Goal: Task Accomplishment & Management: Manage account settings

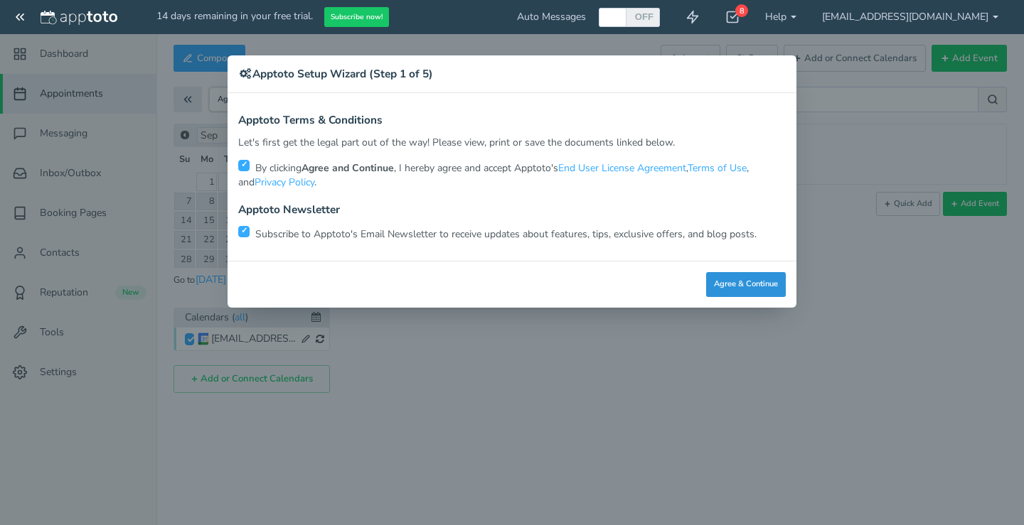
click at [727, 279] on button "Agree & Continue" at bounding box center [746, 284] width 80 height 25
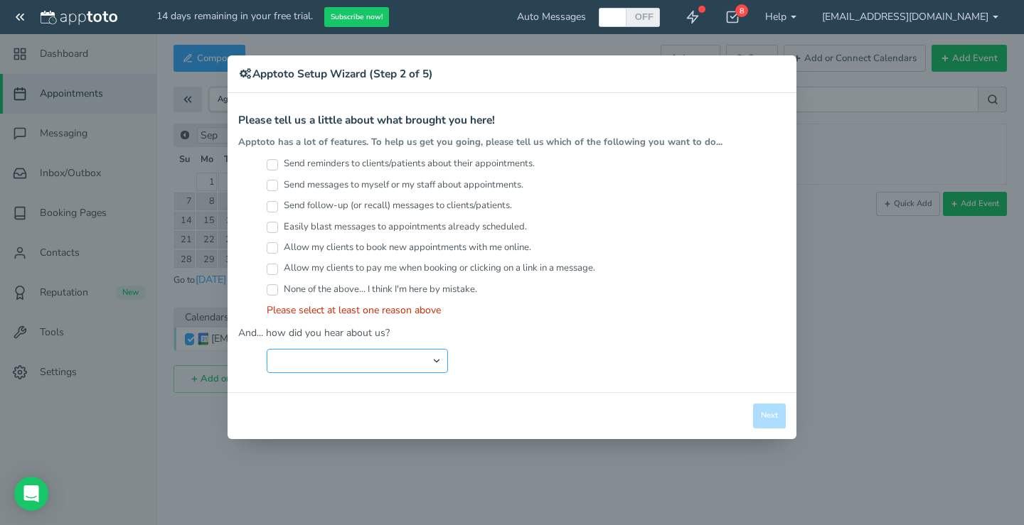
click at [440, 360] on select "Search Engine (Google, Yahoo, Bing, etc.) Search Engine Advertisement Blog Post…" at bounding box center [357, 361] width 181 height 24
click at [722, 363] on div "Search Engine (Google, Yahoo, Bing, etc.) Search Engine Advertisement Blog Post…" at bounding box center [526, 361] width 519 height 24
click at [439, 356] on select "Search Engine (Google, Yahoo, Bing, etc.) Search Engine Advertisement Blog Post…" at bounding box center [357, 361] width 181 height 24
select select "string:Other"
click at [267, 349] on select "Search Engine (Google, Yahoo, Bing, etc.) Search Engine Advertisement Blog Post…" at bounding box center [357, 361] width 181 height 24
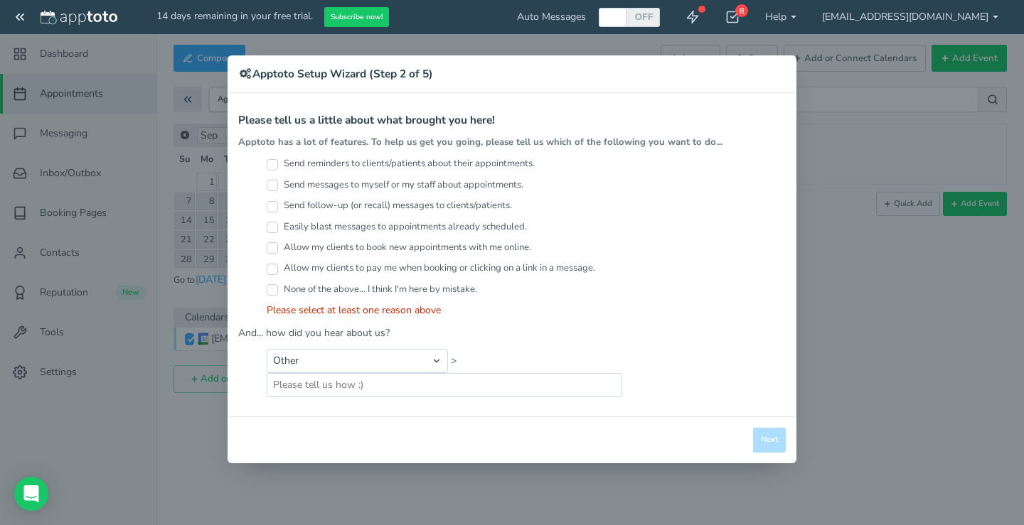
click at [386, 162] on label "Send reminders to clients/patients about their appointments." at bounding box center [401, 164] width 268 height 14
click at [278, 162] on input "Send reminders to clients/patients about their appointments." at bounding box center [272, 164] width 11 height 11
checkbox input "true"
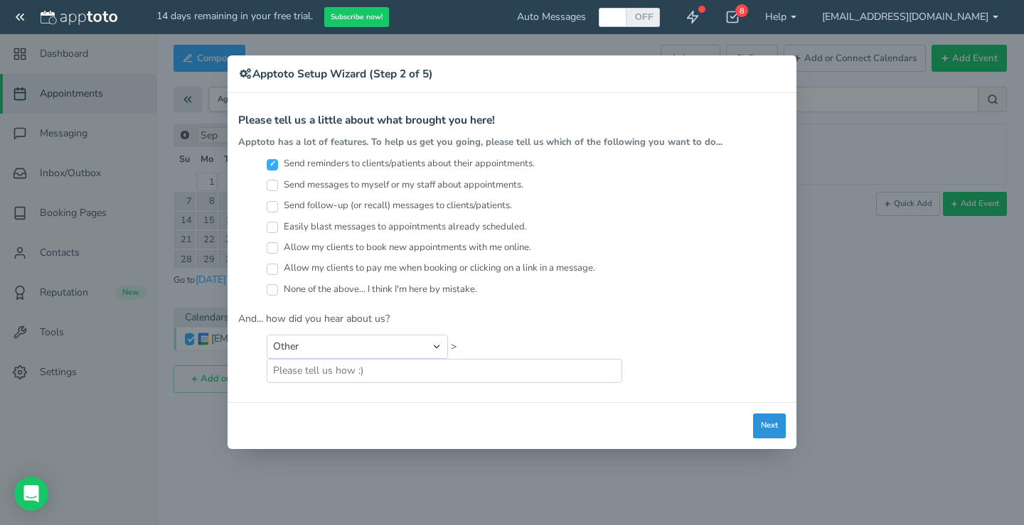
click at [779, 429] on button "Next" at bounding box center [769, 426] width 33 height 25
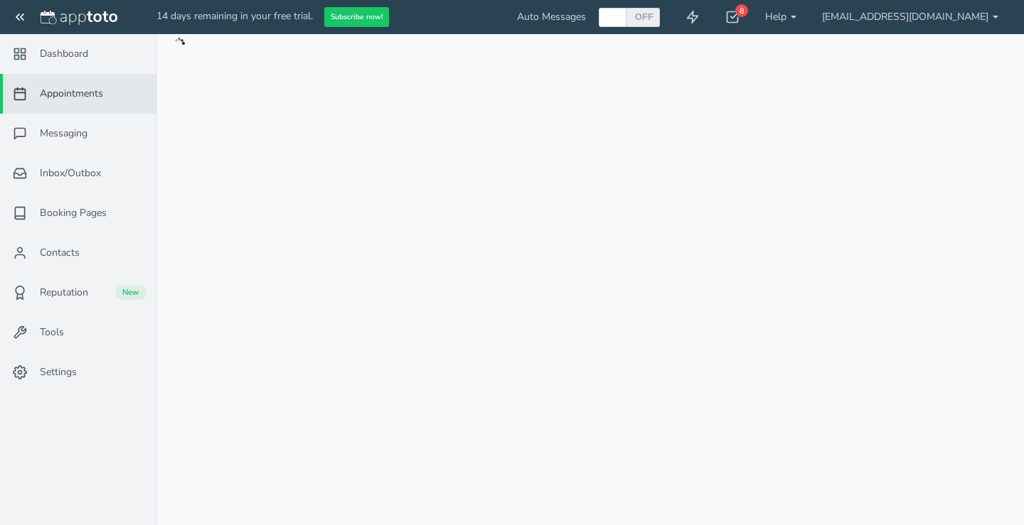
type input "[PERSON_NAME]"
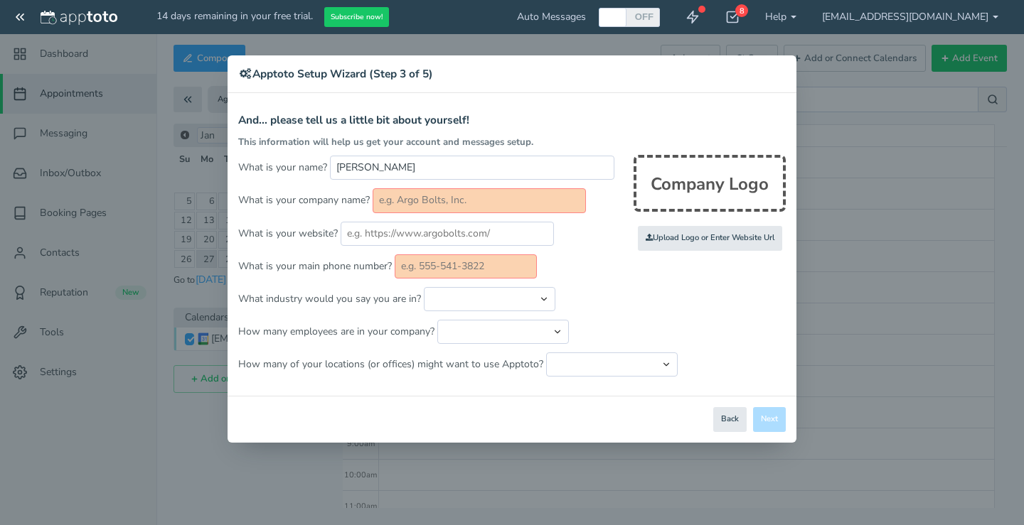
scroll to position [250, 0]
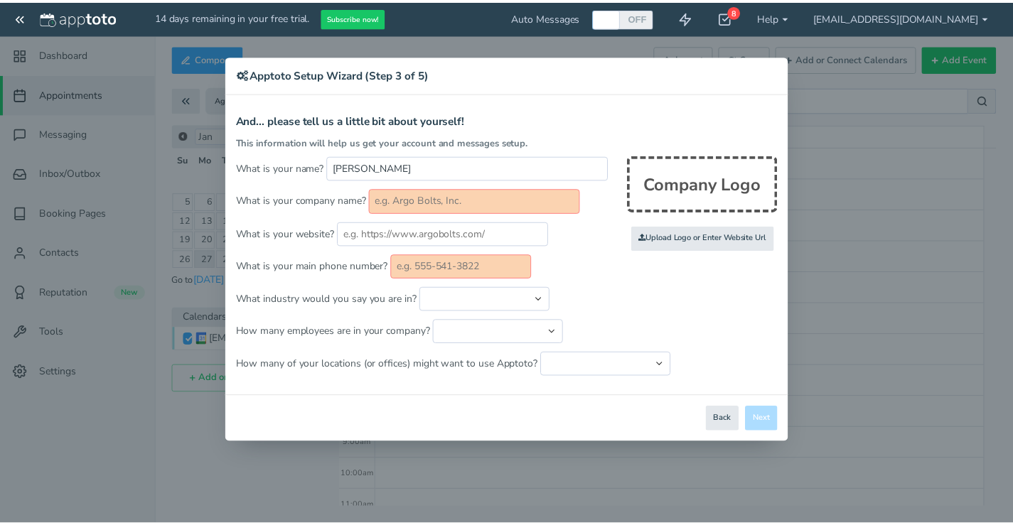
scroll to position [250, 0]
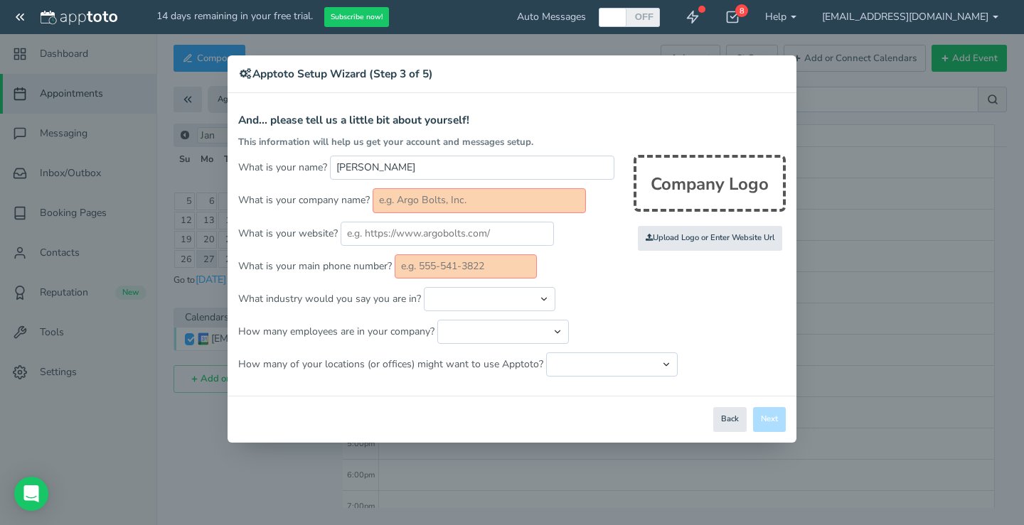
click at [425, 198] on input "text" at bounding box center [479, 200] width 213 height 24
type input "First Property"
click at [485, 266] on input "text" at bounding box center [466, 267] width 142 height 24
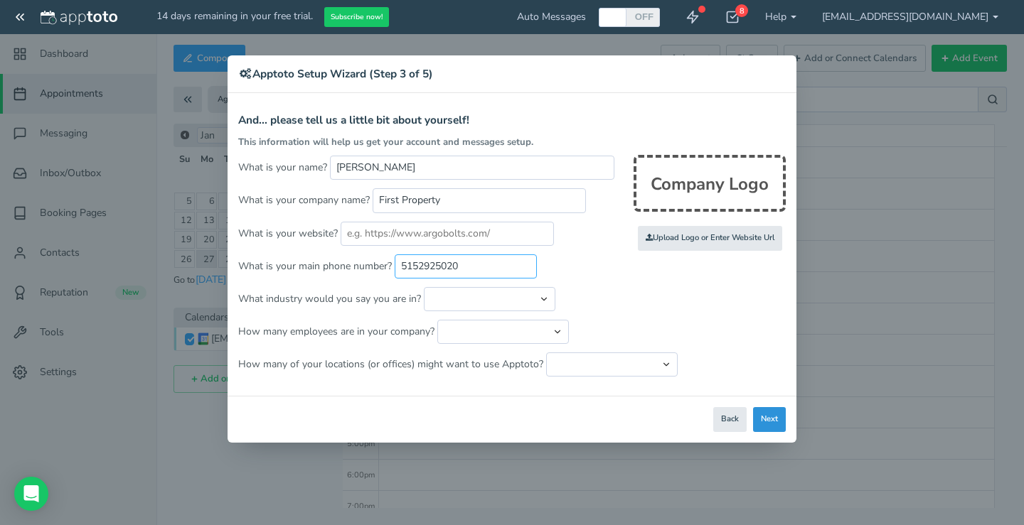
type input "5152925020"
click at [774, 419] on button "Next" at bounding box center [769, 419] width 33 height 25
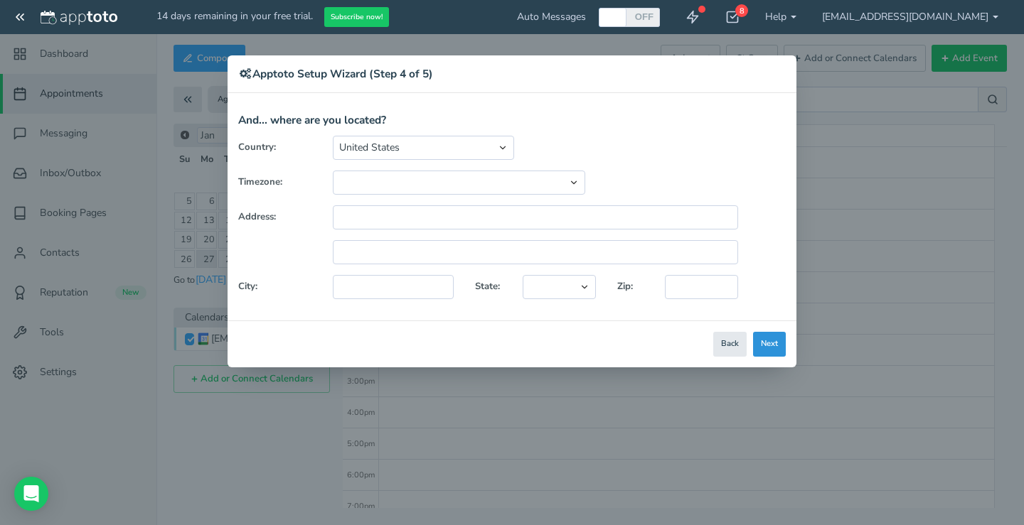
click at [770, 347] on button "Next" at bounding box center [769, 344] width 33 height 25
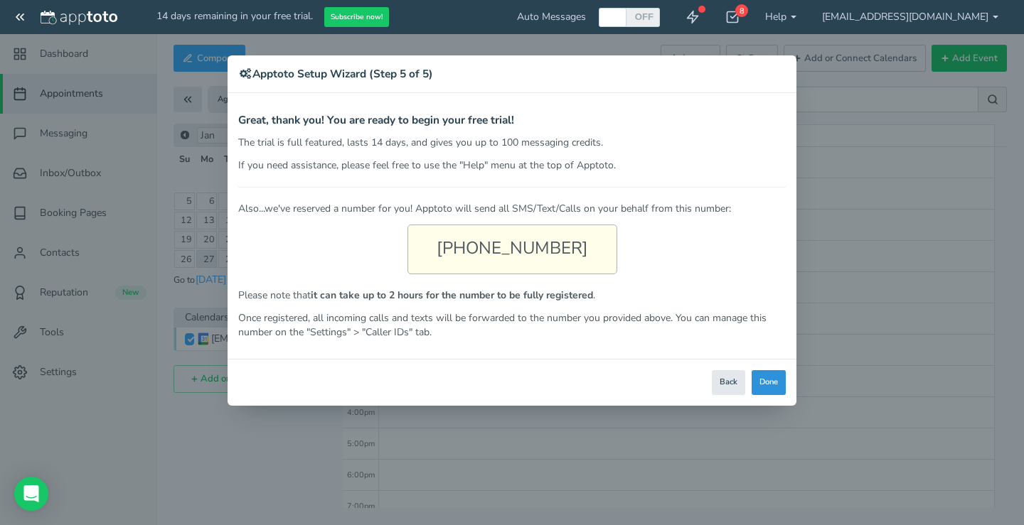
click at [762, 378] on button "Done" at bounding box center [769, 382] width 34 height 25
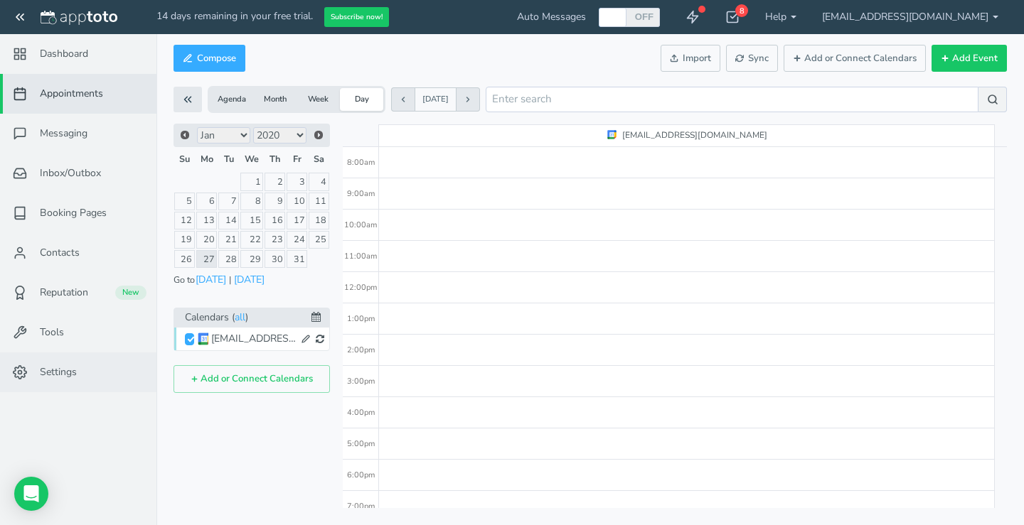
click at [73, 360] on link "Settings" at bounding box center [78, 373] width 156 height 40
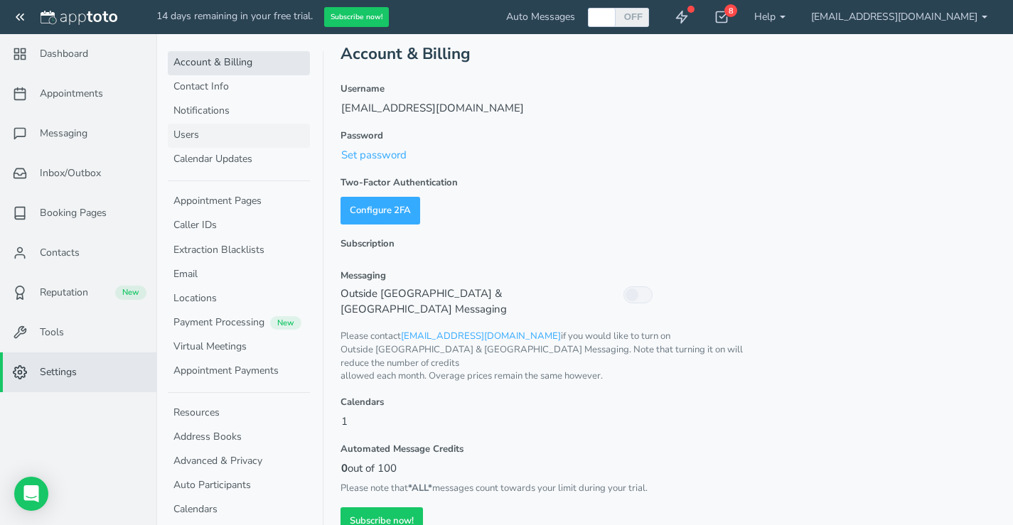
click at [185, 134] on link "Users" at bounding box center [239, 136] width 142 height 24
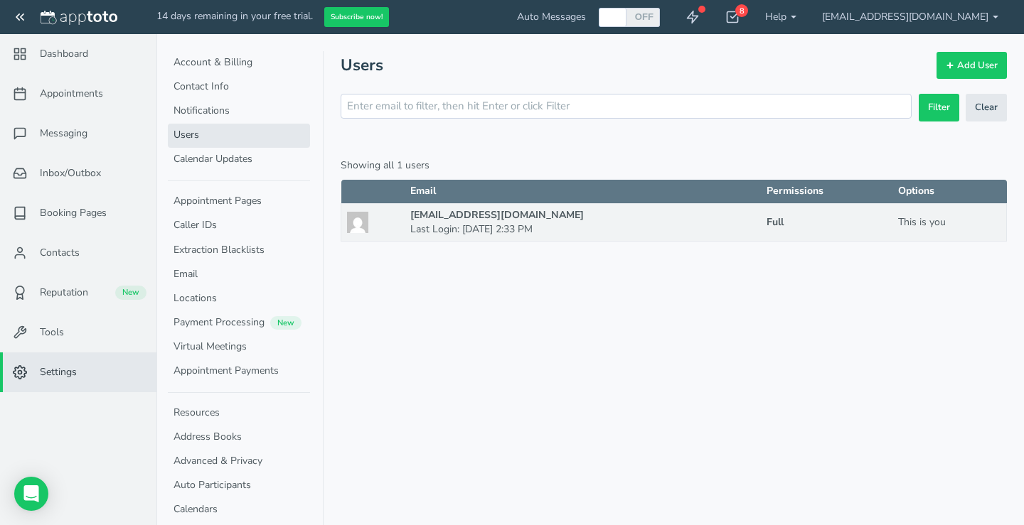
click at [449, 221] on strong "[EMAIL_ADDRESS][DOMAIN_NAME]" at bounding box center [496, 215] width 173 height 14
click at [355, 223] on img at bounding box center [357, 222] width 21 height 21
click at [986, 14] on link "[EMAIL_ADDRESS][DOMAIN_NAME]" at bounding box center [910, 17] width 202 height 34
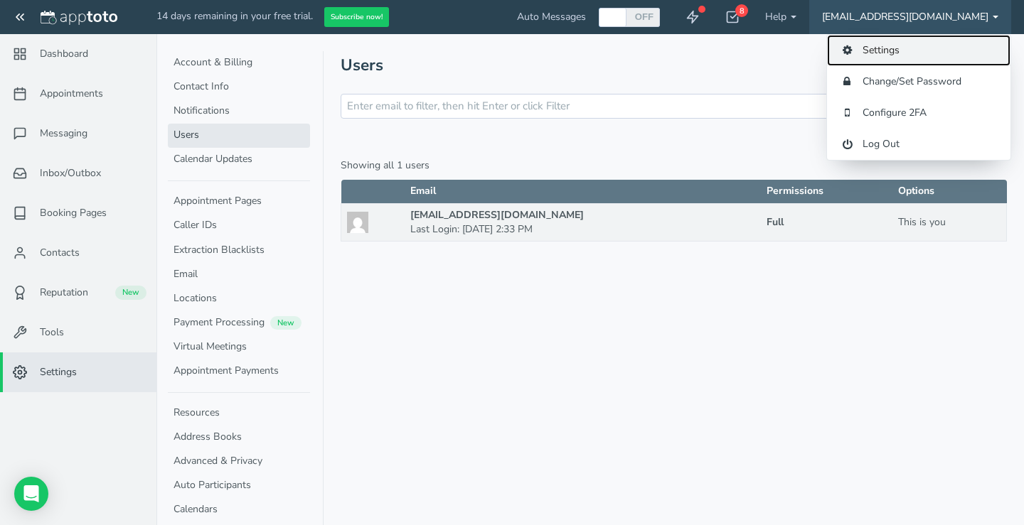
click at [876, 54] on link "Settings" at bounding box center [918, 50] width 183 height 31
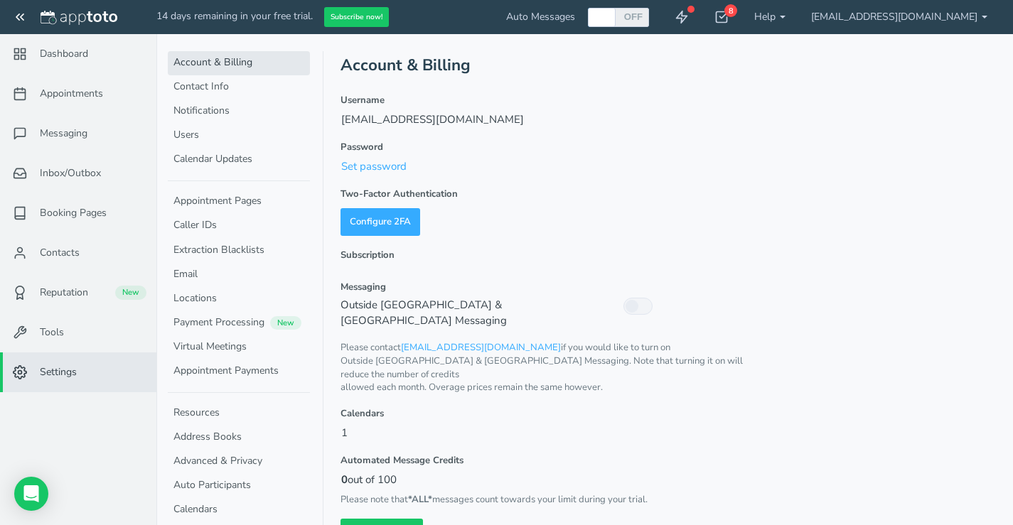
drag, startPoint x: 920, startPoint y: 24, endPoint x: 977, endPoint y: 65, distance: 69.8
click at [977, 65] on header "Account & Billing" at bounding box center [669, 65] width 656 height 28
click at [978, 14] on link "[EMAIL_ADDRESS][DOMAIN_NAME]" at bounding box center [899, 17] width 202 height 34
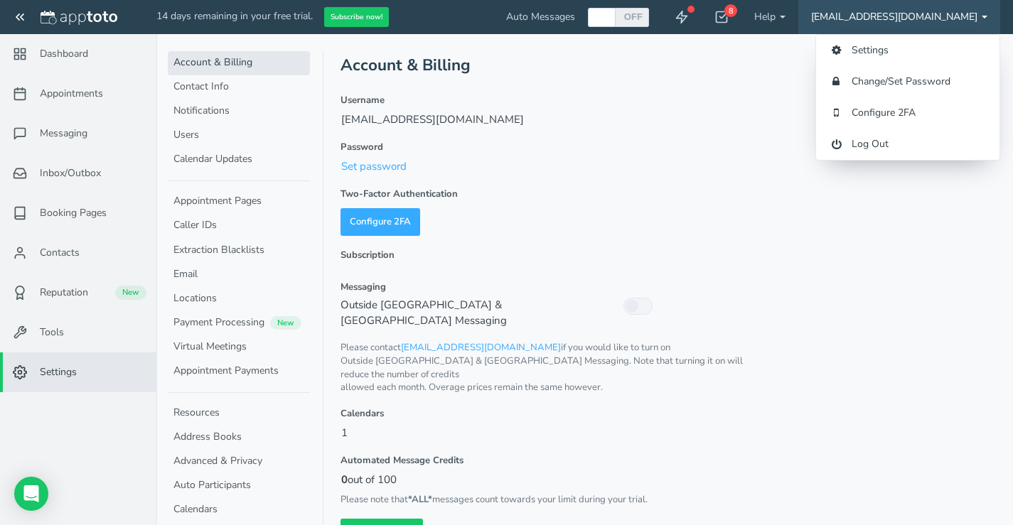
click at [931, 270] on div "Account & Billing Username devan@fpmofames.com Password Set password Two-Factor…" at bounding box center [669, 299] width 656 height 496
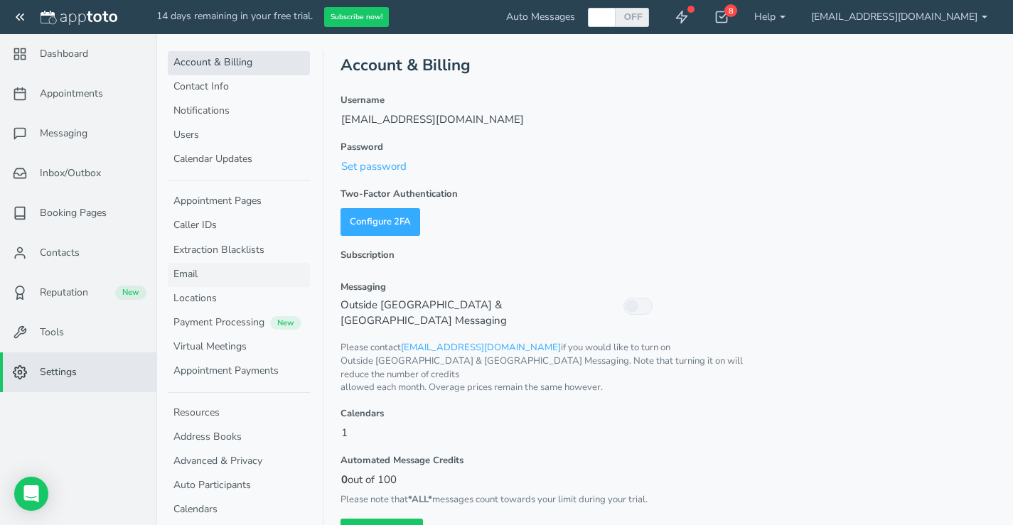
click at [202, 269] on link "Email" at bounding box center [239, 275] width 142 height 24
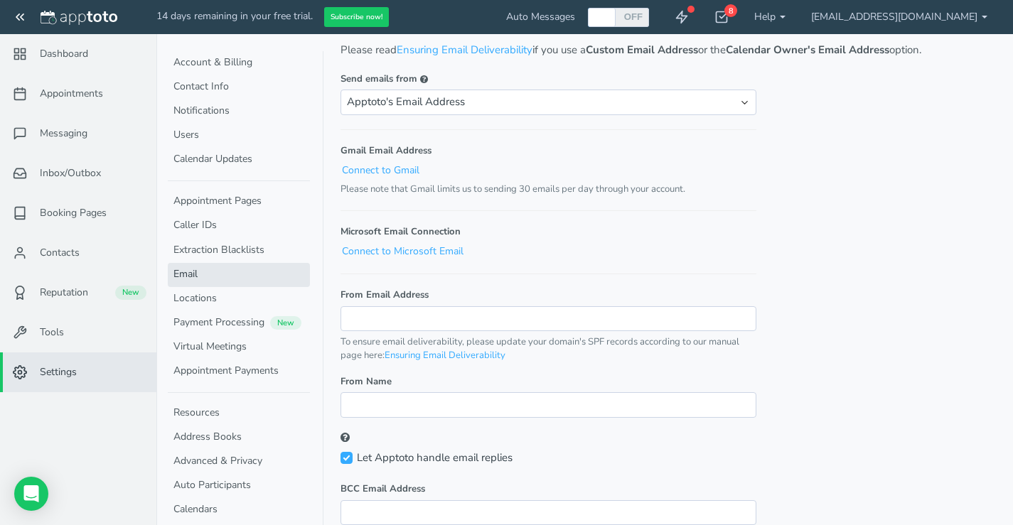
scroll to position [142, 0]
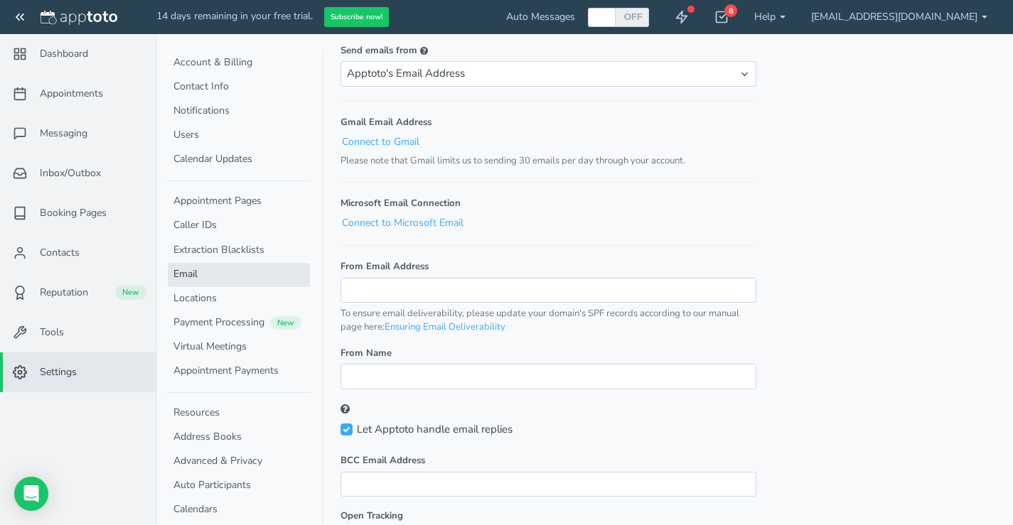
click at [23, 18] on icon at bounding box center [20, 17] width 14 height 14
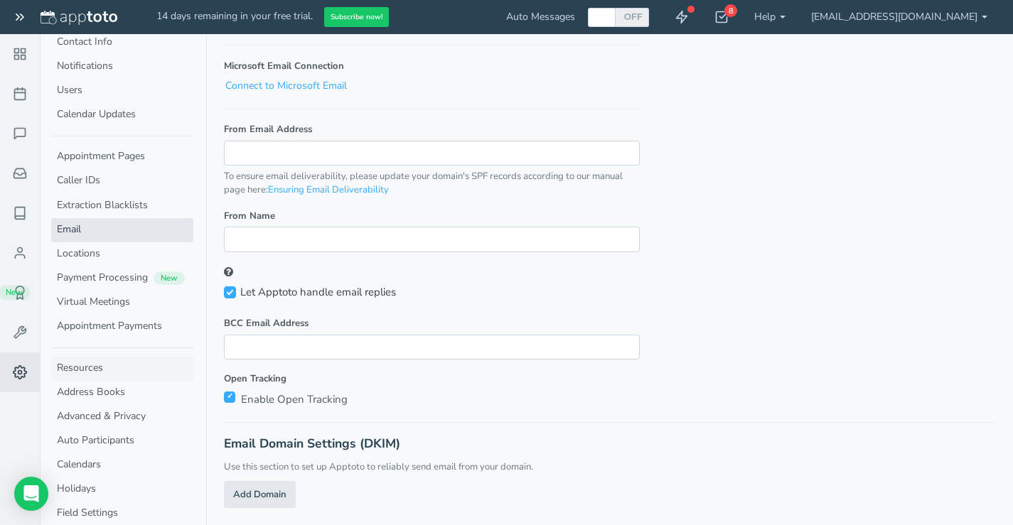
scroll to position [0, 0]
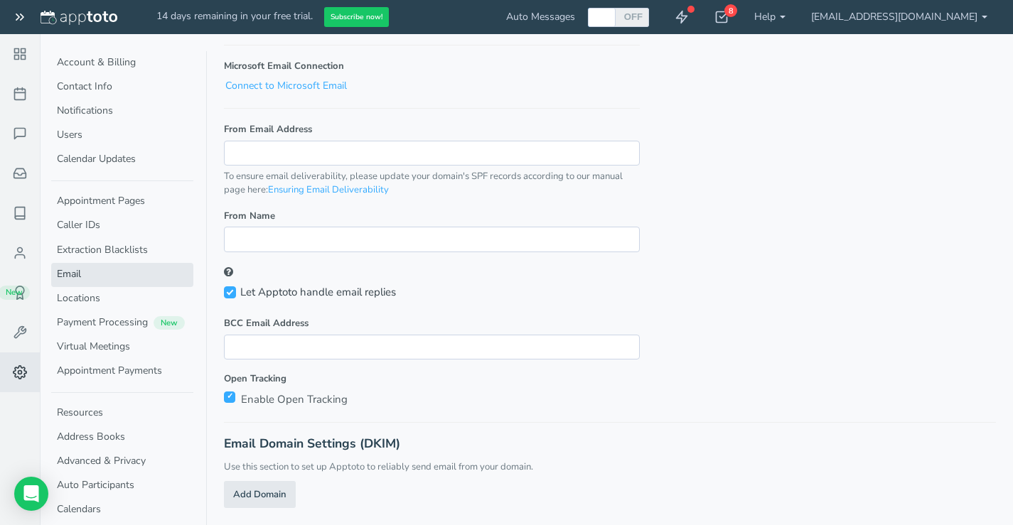
click at [766, 353] on form "Email Save Use this section to specify how your email messages should be sent t…" at bounding box center [610, 140] width 772 height 737
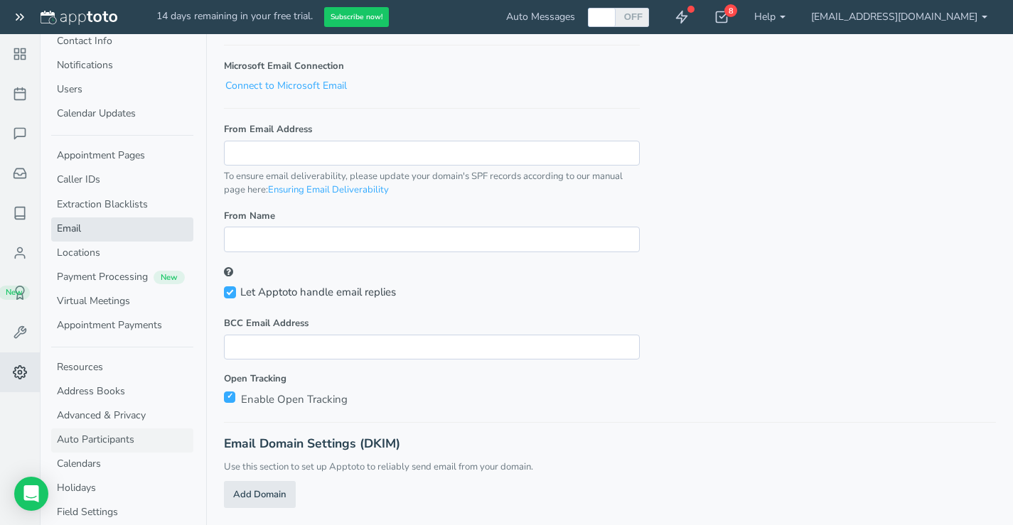
scroll to position [83, 0]
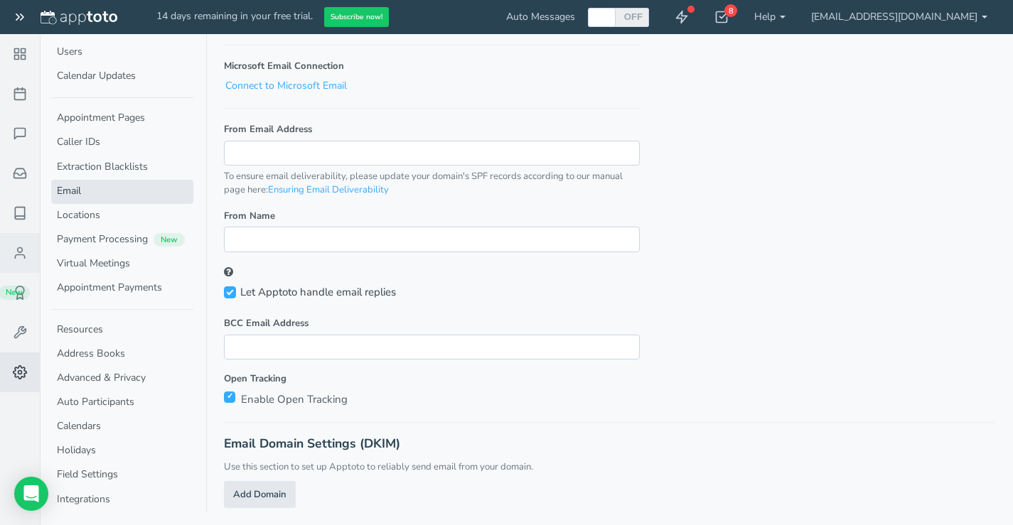
click at [21, 258] on icon at bounding box center [20, 253] width 14 height 14
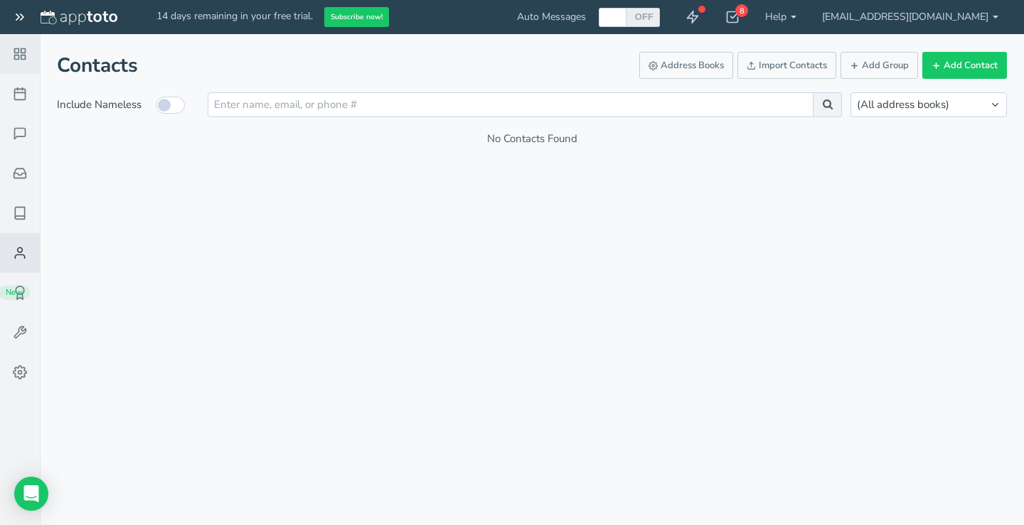
click at [29, 58] on feather-icon at bounding box center [21, 54] width 37 height 14
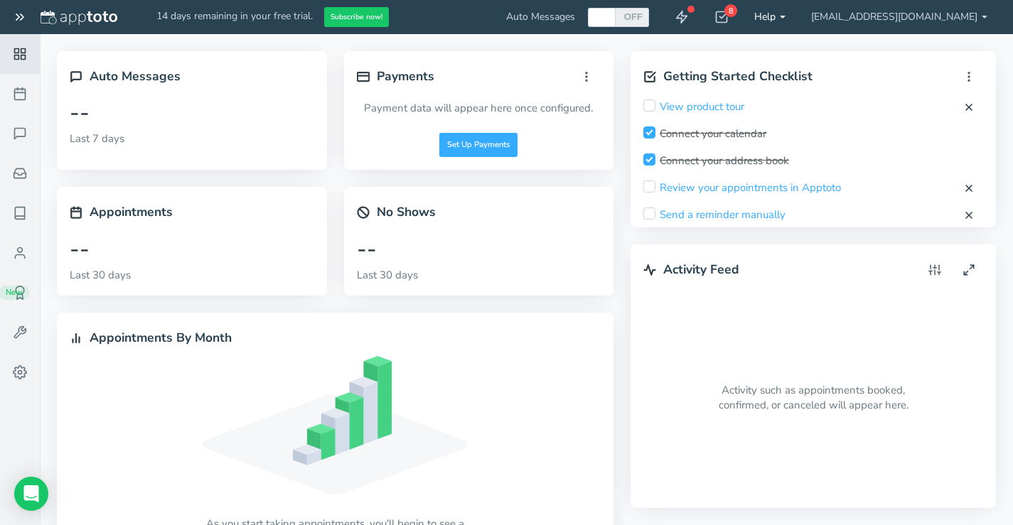
click at [798, 21] on link "Help" at bounding box center [770, 17] width 57 height 34
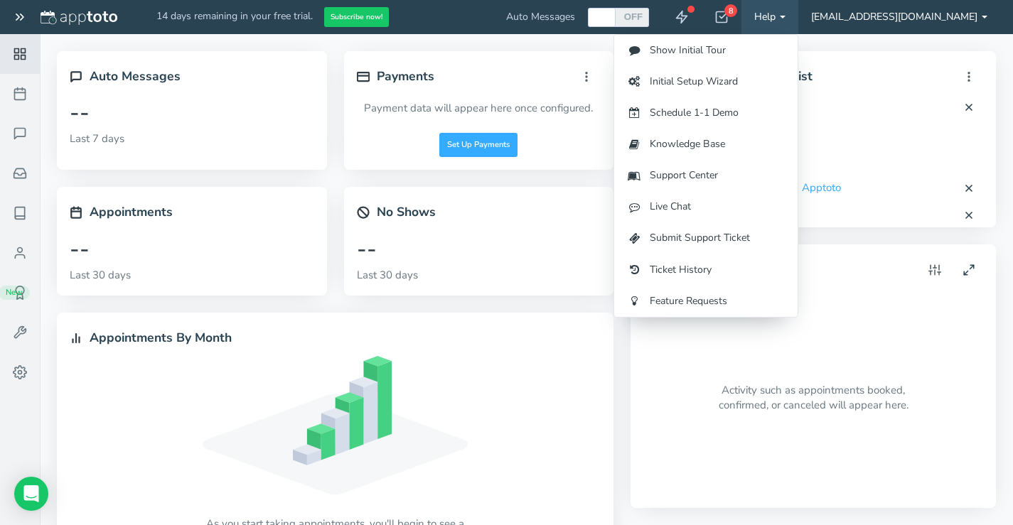
click at [998, 10] on link "[EMAIL_ADDRESS][DOMAIN_NAME]" at bounding box center [899, 17] width 202 height 34
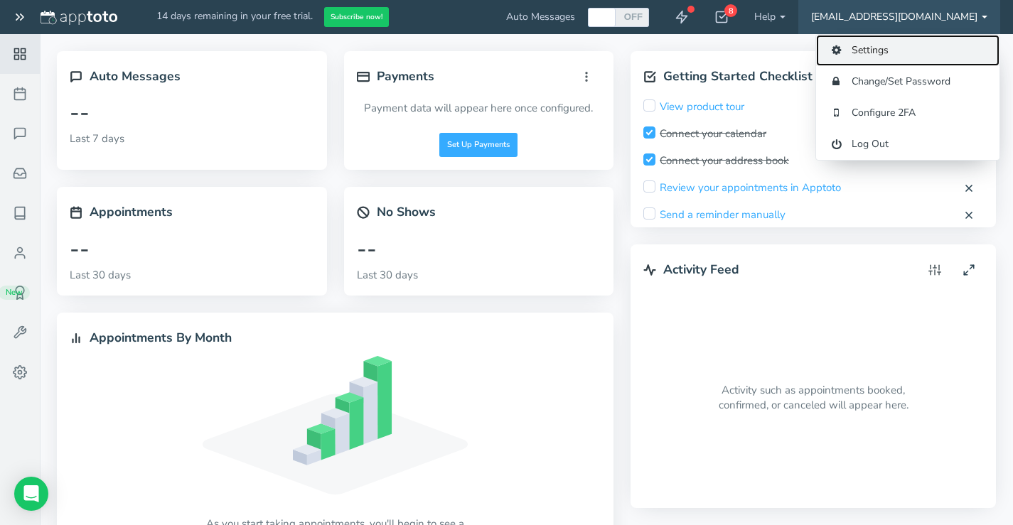
click at [921, 49] on link "Settings" at bounding box center [907, 50] width 183 height 31
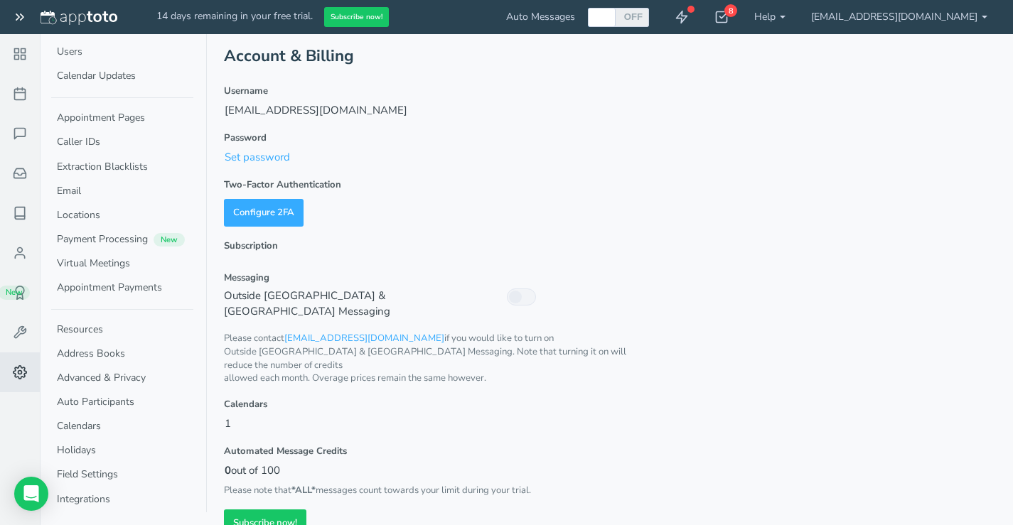
scroll to position [11, 0]
click at [806, 435] on div "Account & Billing Username devan@fpmofames.com Password Set password Two-Factor…" at bounding box center [610, 288] width 772 height 496
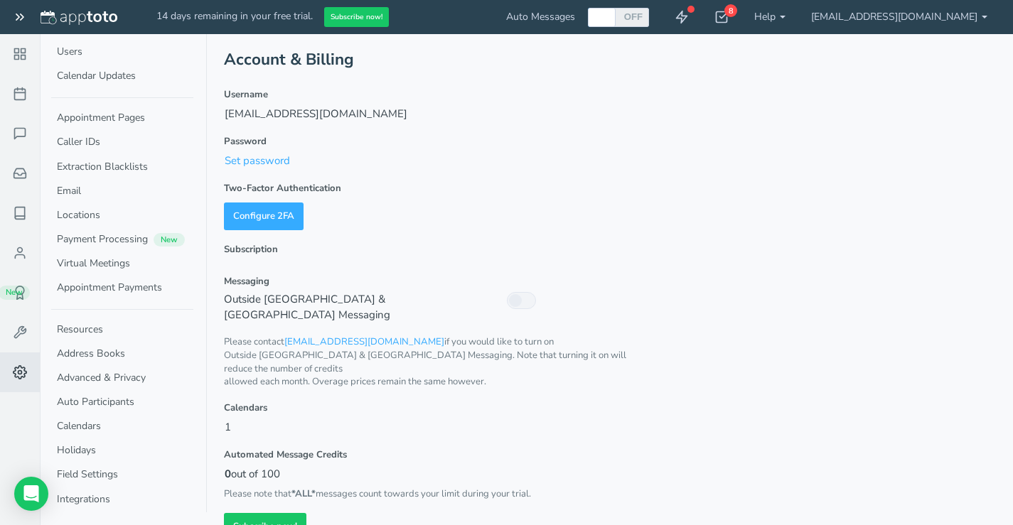
scroll to position [0, 0]
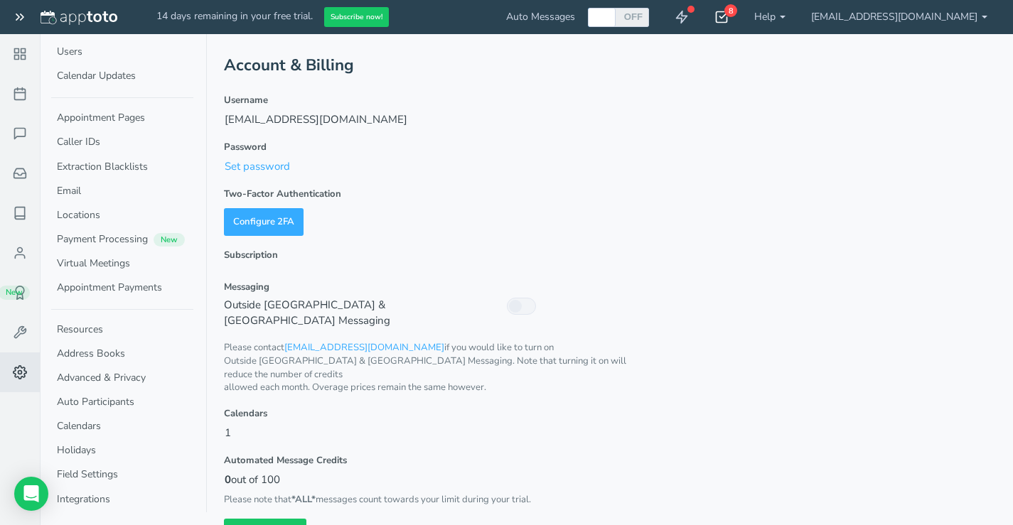
click at [742, 21] on div "8" at bounding box center [722, 17] width 40 height 34
drag, startPoint x: 394, startPoint y: 99, endPoint x: 222, endPoint y: 69, distance: 174.6
click at [385, 96] on label "Username" at bounding box center [432, 101] width 416 height 14
click at [18, 16] on use at bounding box center [19, 17] width 7 height 6
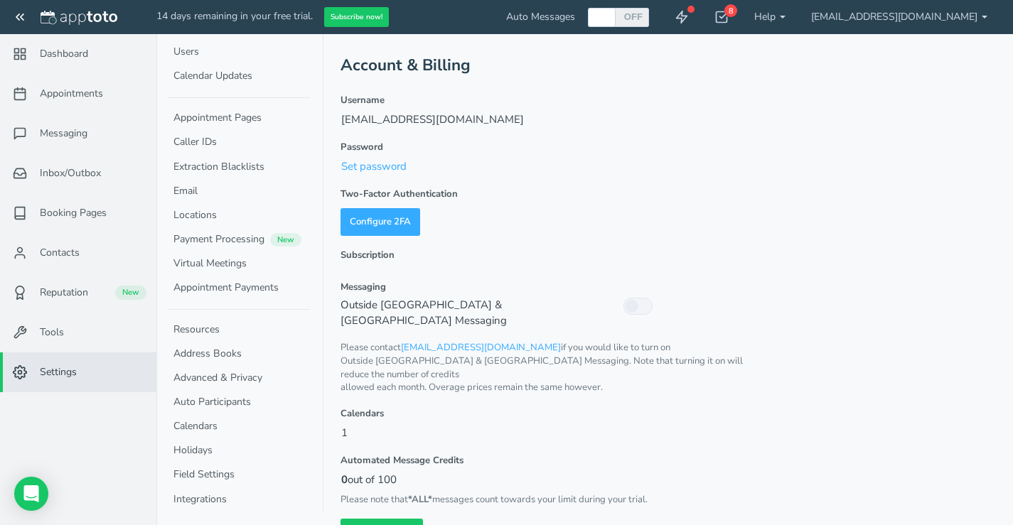
click at [18, 16] on icon at bounding box center [20, 17] width 14 height 14
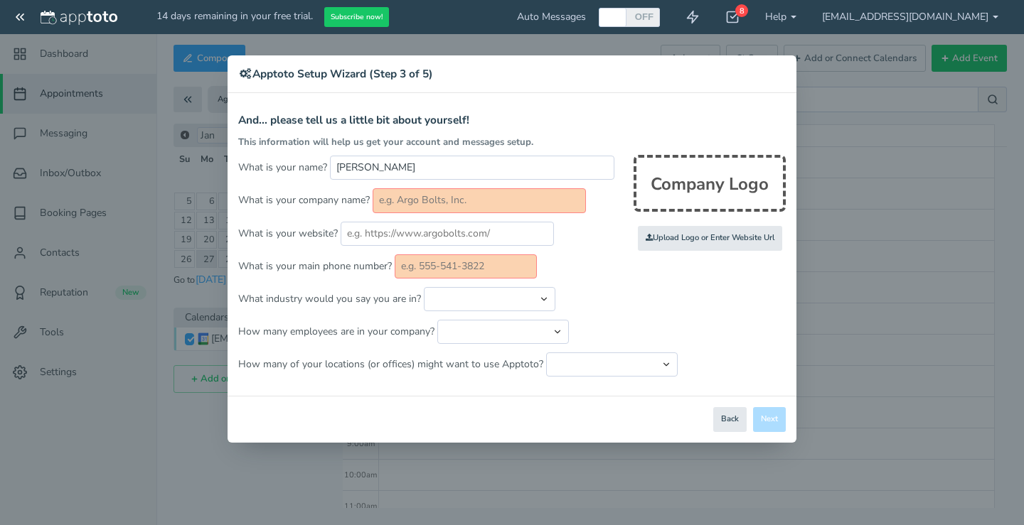
scroll to position [250, 0]
